Goal: Navigation & Orientation: Find specific page/section

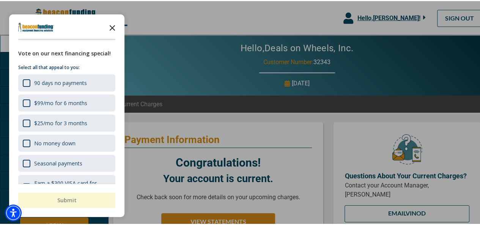
click at [113, 29] on icon "Close the survey" at bounding box center [112, 26] width 15 height 15
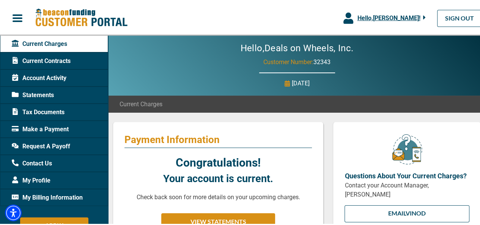
click at [47, 91] on span "Statements" at bounding box center [33, 94] width 42 height 9
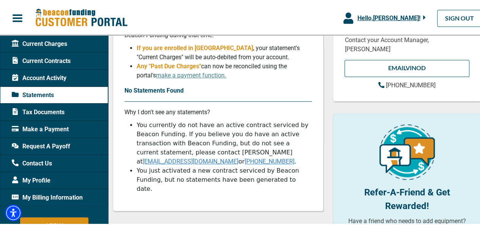
scroll to position [150, 0]
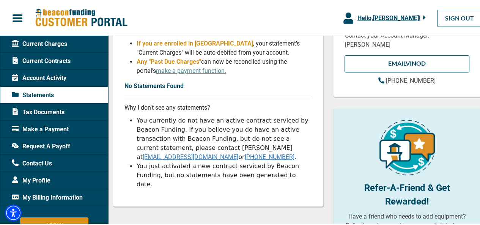
click at [238, 152] on link "[EMAIL_ADDRESS][DOMAIN_NAME]" at bounding box center [191, 155] width 96 height 7
drag, startPoint x: 205, startPoint y: 89, endPoint x: 203, endPoint y: 82, distance: 6.7
click at [203, 82] on p "No Statements Found" at bounding box center [217, 84] width 187 height 9
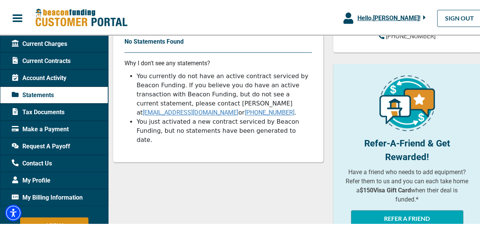
scroll to position [195, 0]
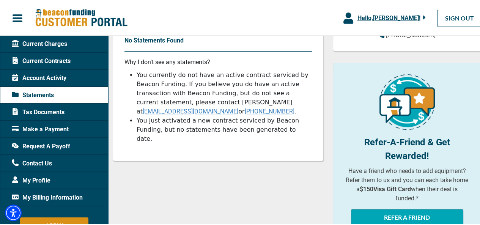
click at [62, 139] on div "Request A Payoff" at bounding box center [54, 145] width 108 height 17
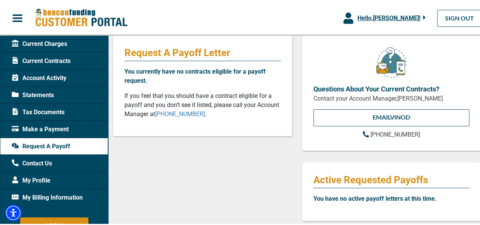
scroll to position [86, 0]
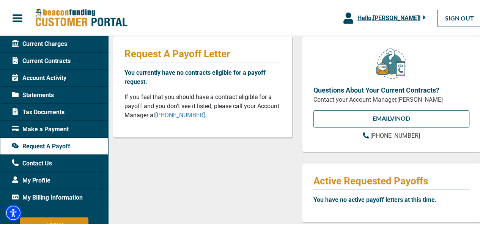
click at [33, 78] on span "Account Activity" at bounding box center [39, 76] width 55 height 9
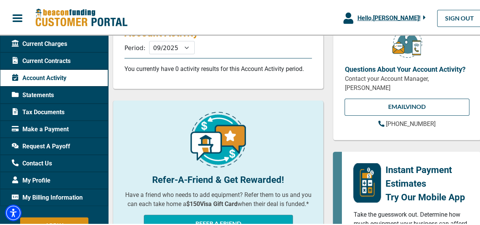
scroll to position [106, 0]
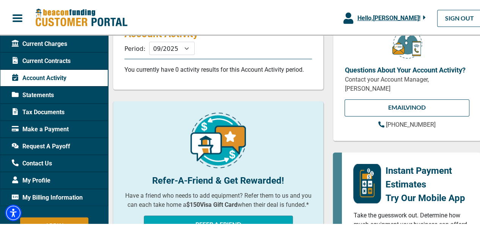
click at [57, 59] on span "Current Contracts" at bounding box center [41, 59] width 59 height 9
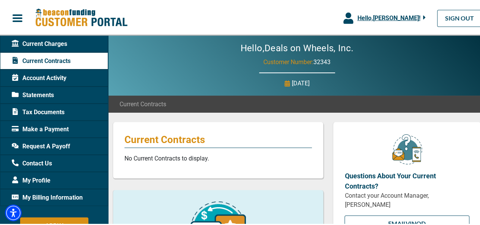
click at [50, 72] on span "Account Activity" at bounding box center [39, 76] width 55 height 9
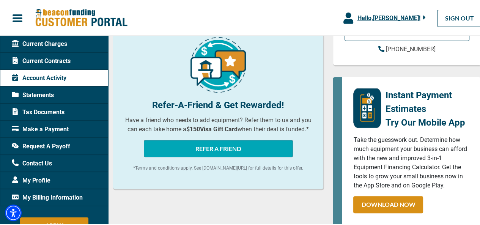
scroll to position [149, 0]
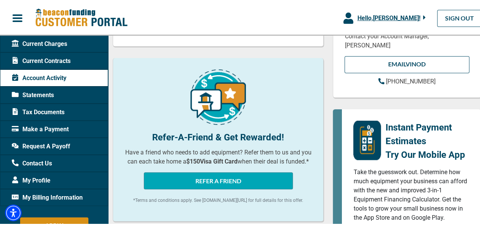
click at [57, 45] on span "Current Charges" at bounding box center [39, 42] width 55 height 9
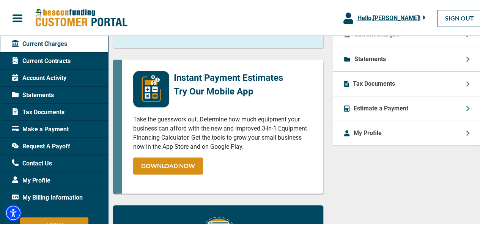
scroll to position [371, 0]
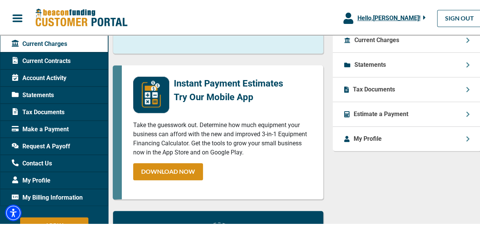
click at [466, 85] on icon at bounding box center [468, 88] width 4 height 6
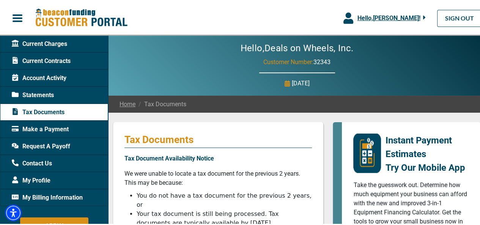
click at [45, 77] on span "Account Activity" at bounding box center [39, 76] width 55 height 9
